Goal: Task Accomplishment & Management: Manage account settings

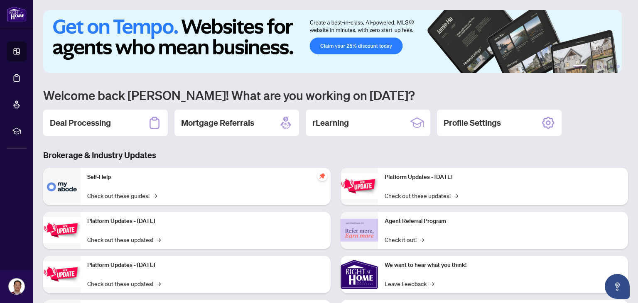
click at [125, 123] on div "Deal Processing" at bounding box center [105, 123] width 125 height 27
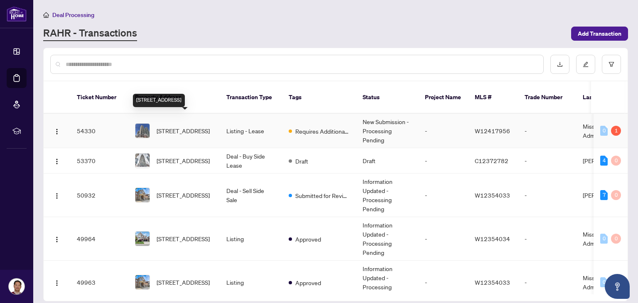
click at [179, 126] on span "[STREET_ADDRESS]" at bounding box center [183, 130] width 53 height 9
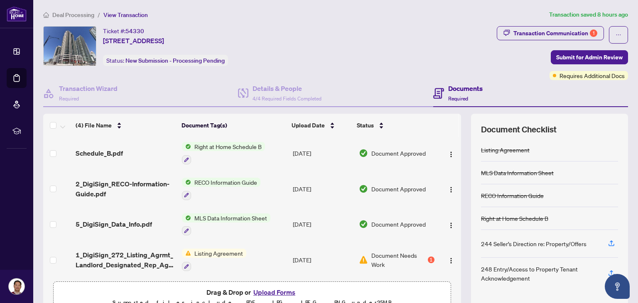
scroll to position [2, 0]
click at [428, 258] on div "1" at bounding box center [431, 259] width 7 height 7
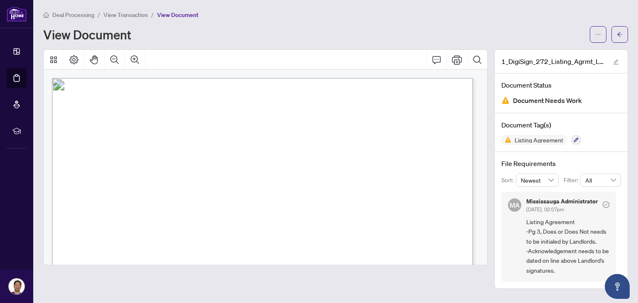
click at [233, 35] on div "View Document" at bounding box center [314, 34] width 542 height 13
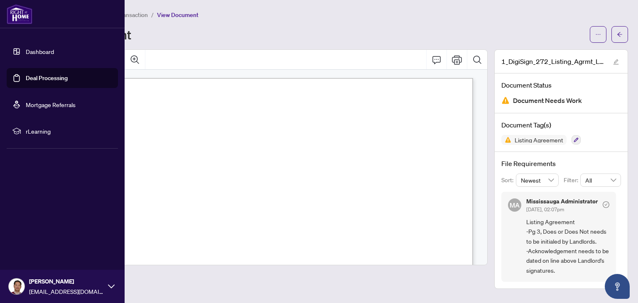
click at [38, 77] on link "Deal Processing" at bounding box center [47, 77] width 42 height 7
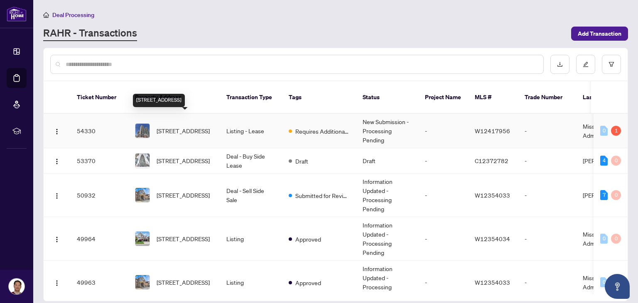
click at [178, 126] on span "[STREET_ADDRESS]" at bounding box center [183, 130] width 53 height 9
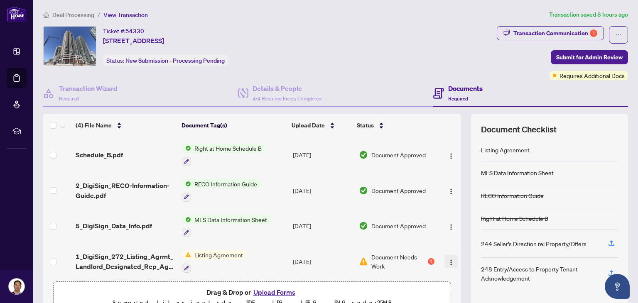
click at [448, 261] on img "button" at bounding box center [451, 262] width 7 height 7
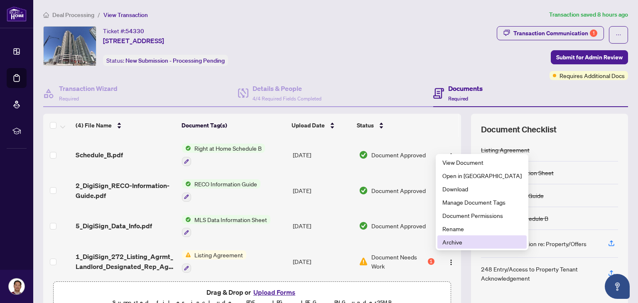
click at [453, 244] on span "Archive" at bounding box center [481, 242] width 79 height 9
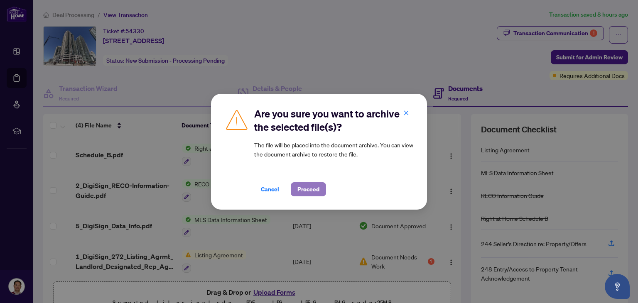
click at [309, 185] on span "Proceed" at bounding box center [308, 189] width 22 height 13
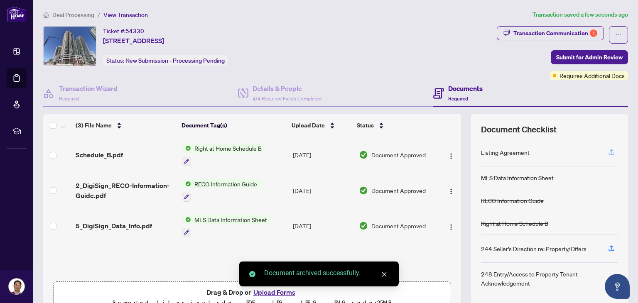
click at [608, 150] on icon "button" at bounding box center [611, 151] width 7 height 7
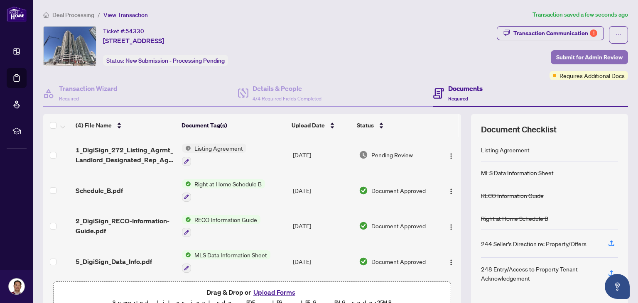
click at [584, 57] on span "Submit for Admin Review" at bounding box center [589, 57] width 66 height 13
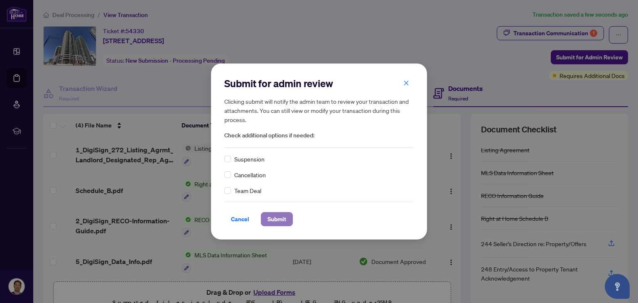
click at [276, 216] on span "Submit" at bounding box center [276, 219] width 19 height 13
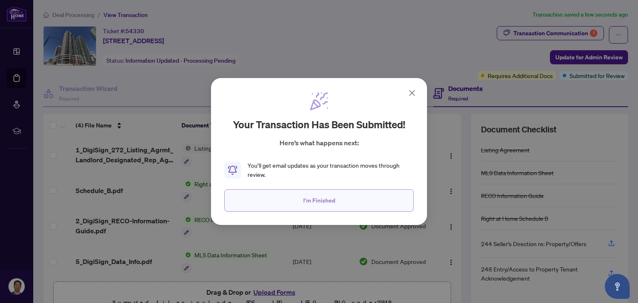
click at [302, 200] on button "I'm Finished" at bounding box center [318, 200] width 189 height 22
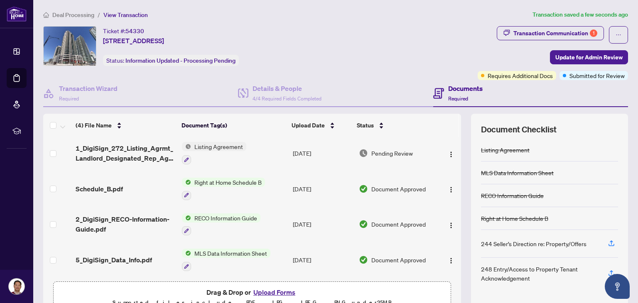
scroll to position [2, 0]
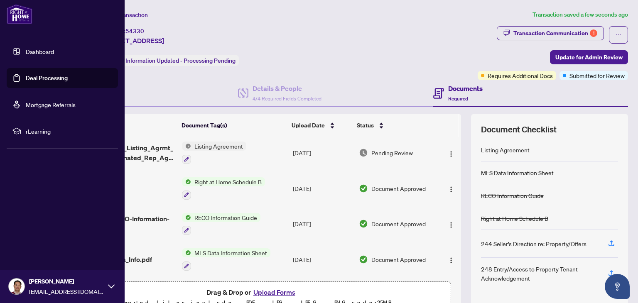
click at [42, 78] on link "Deal Processing" at bounding box center [47, 77] width 42 height 7
